Goal: Find contact information: Find contact information

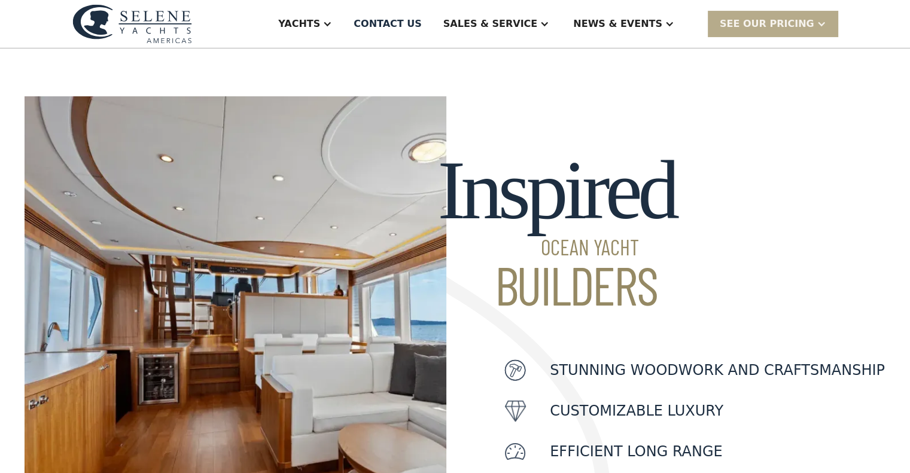
scroll to position [299, 0]
click at [422, 25] on div "Contact US" at bounding box center [388, 24] width 68 height 14
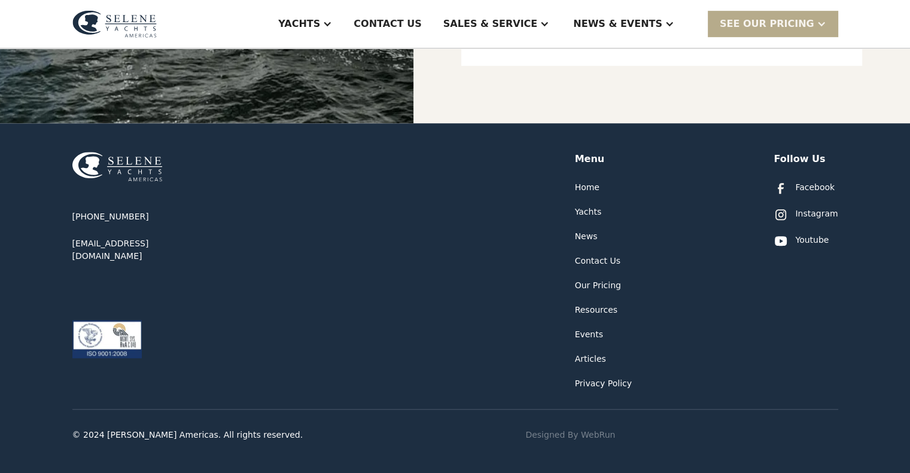
scroll to position [616, 0]
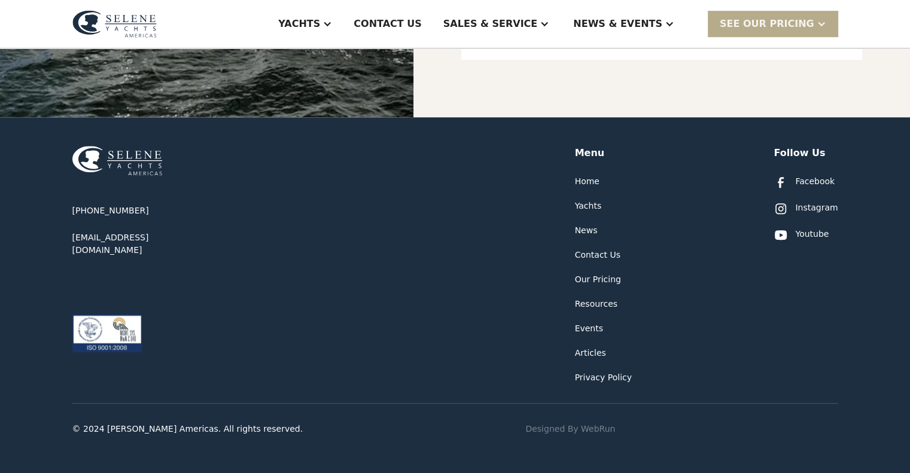
click at [613, 255] on div "Contact Us" at bounding box center [597, 255] width 45 height 13
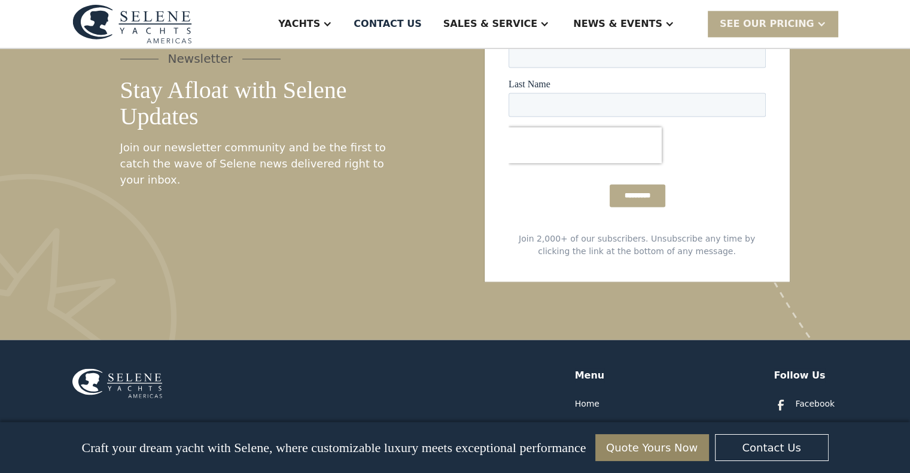
scroll to position [6264, 0]
